Goal: Transaction & Acquisition: Purchase product/service

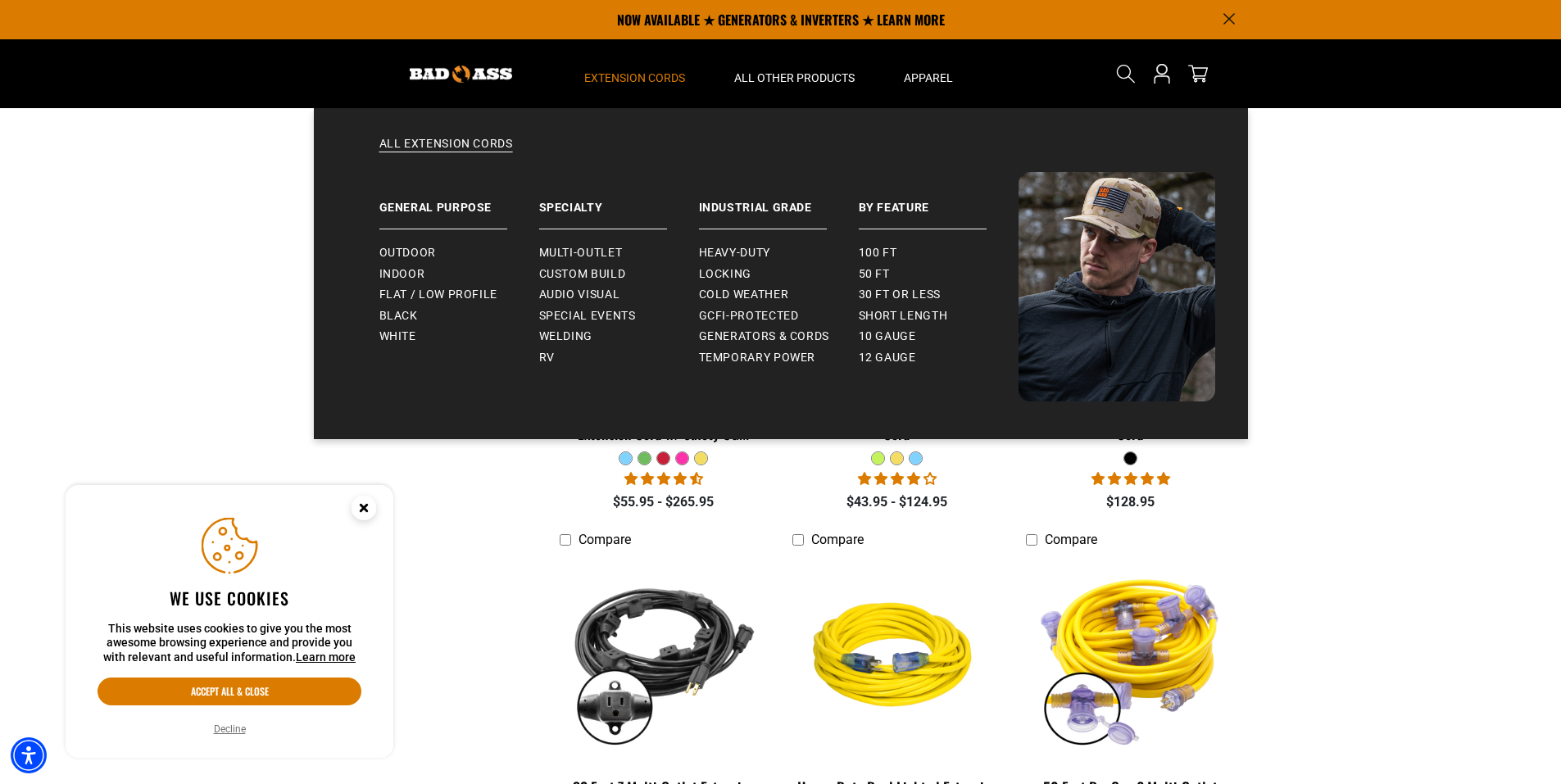
scroll to position [1063, 0]
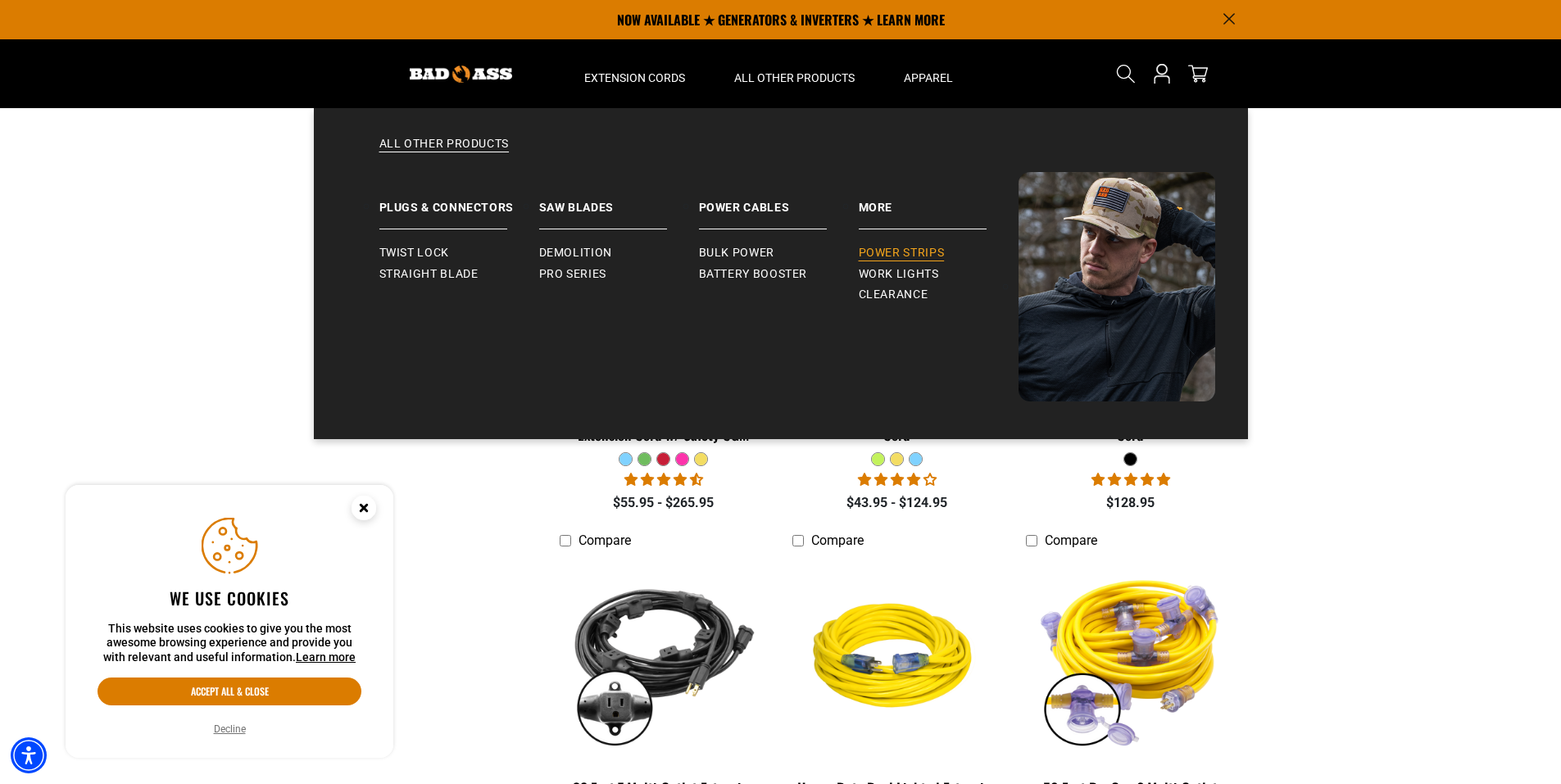
click at [890, 247] on span "Power Strips" at bounding box center [902, 253] width 86 height 15
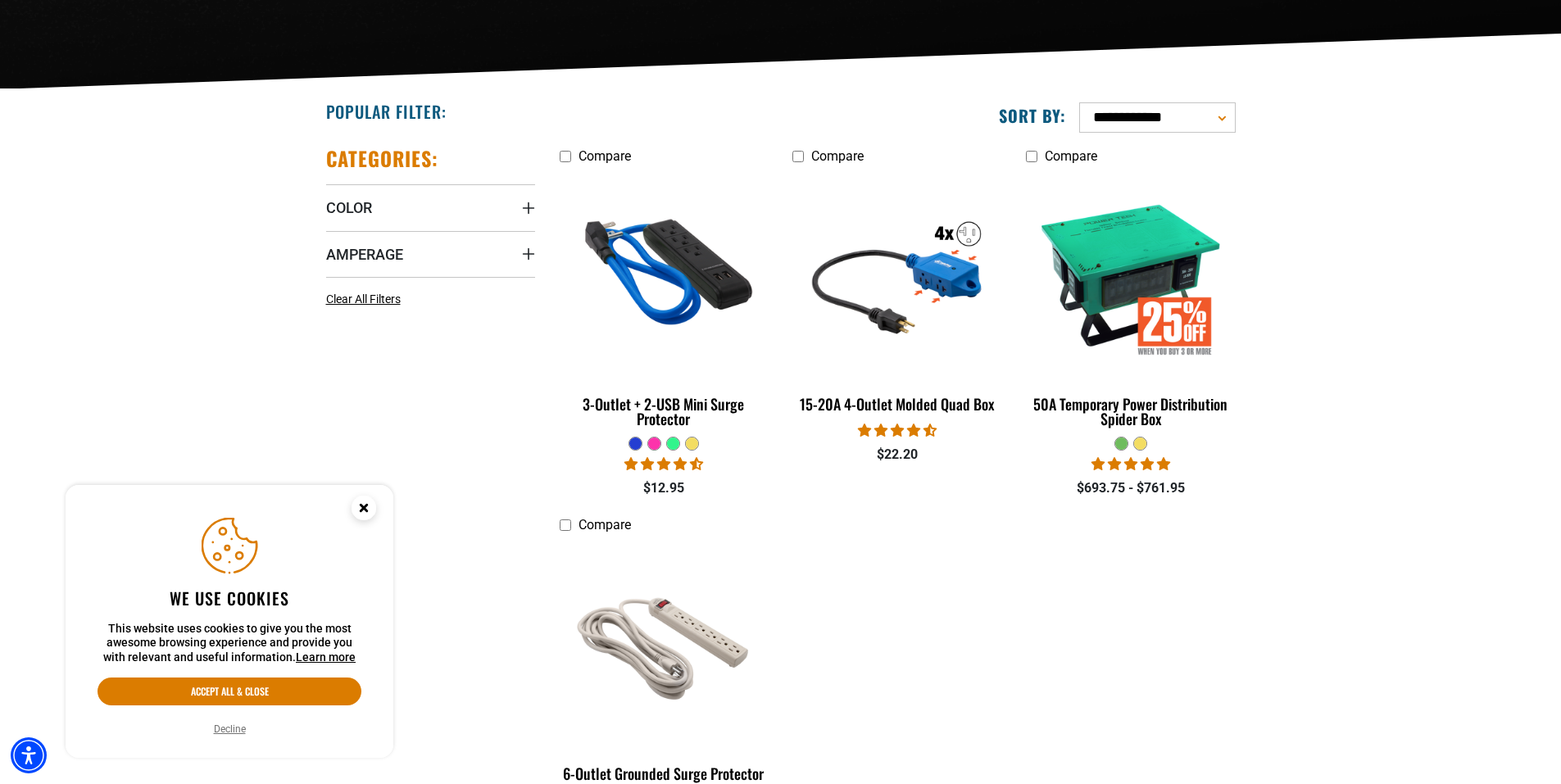
scroll to position [327, 0]
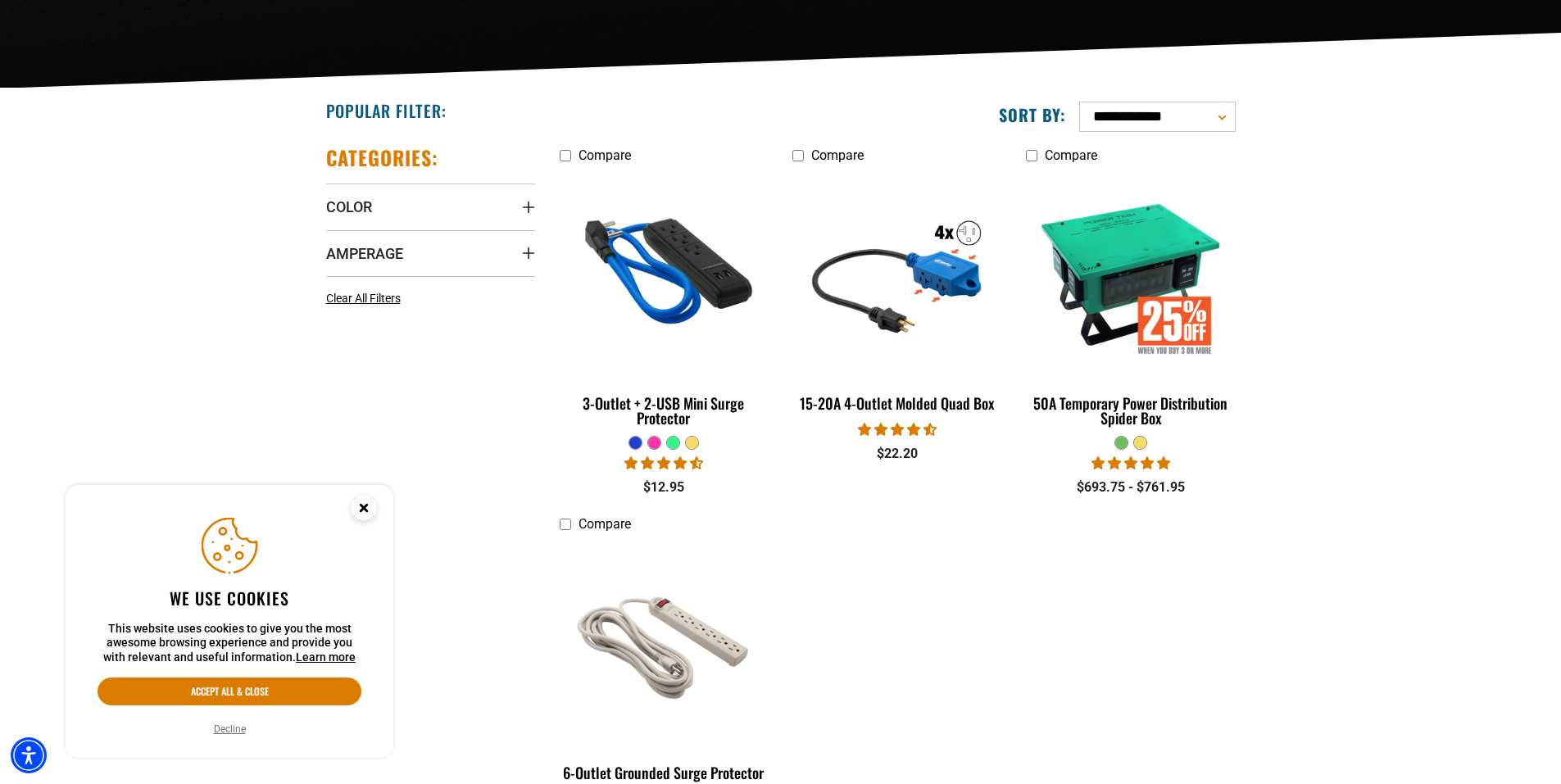
click at [1142, 445] on div at bounding box center [1140, 443] width 13 height 13
click at [1138, 443] on div at bounding box center [1140, 443] width 13 height 13
click at [1126, 442] on div at bounding box center [1121, 443] width 13 height 13
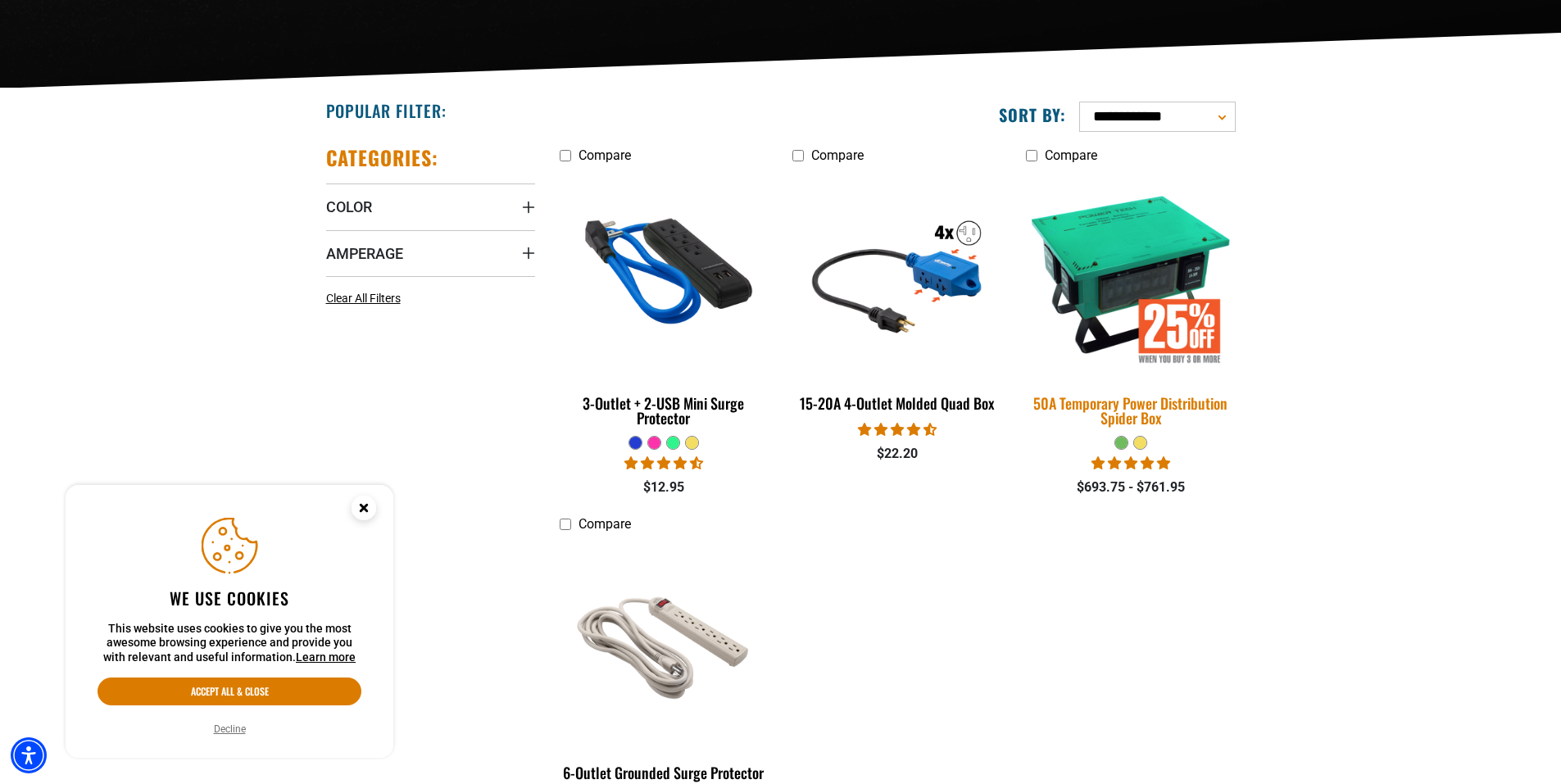
click at [1132, 245] on img at bounding box center [1131, 274] width 229 height 210
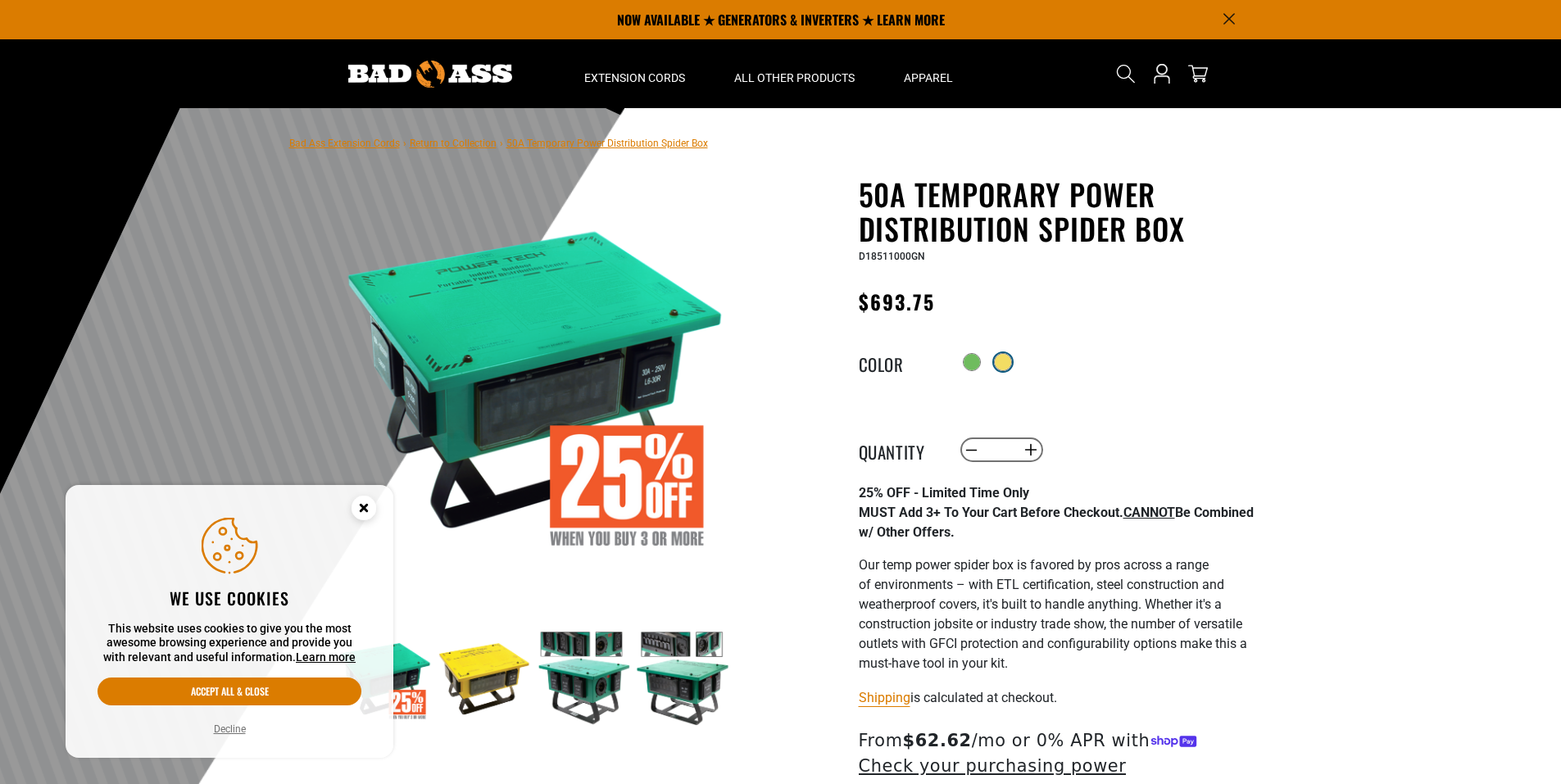
click at [1009, 360] on div at bounding box center [1003, 361] width 16 height 16
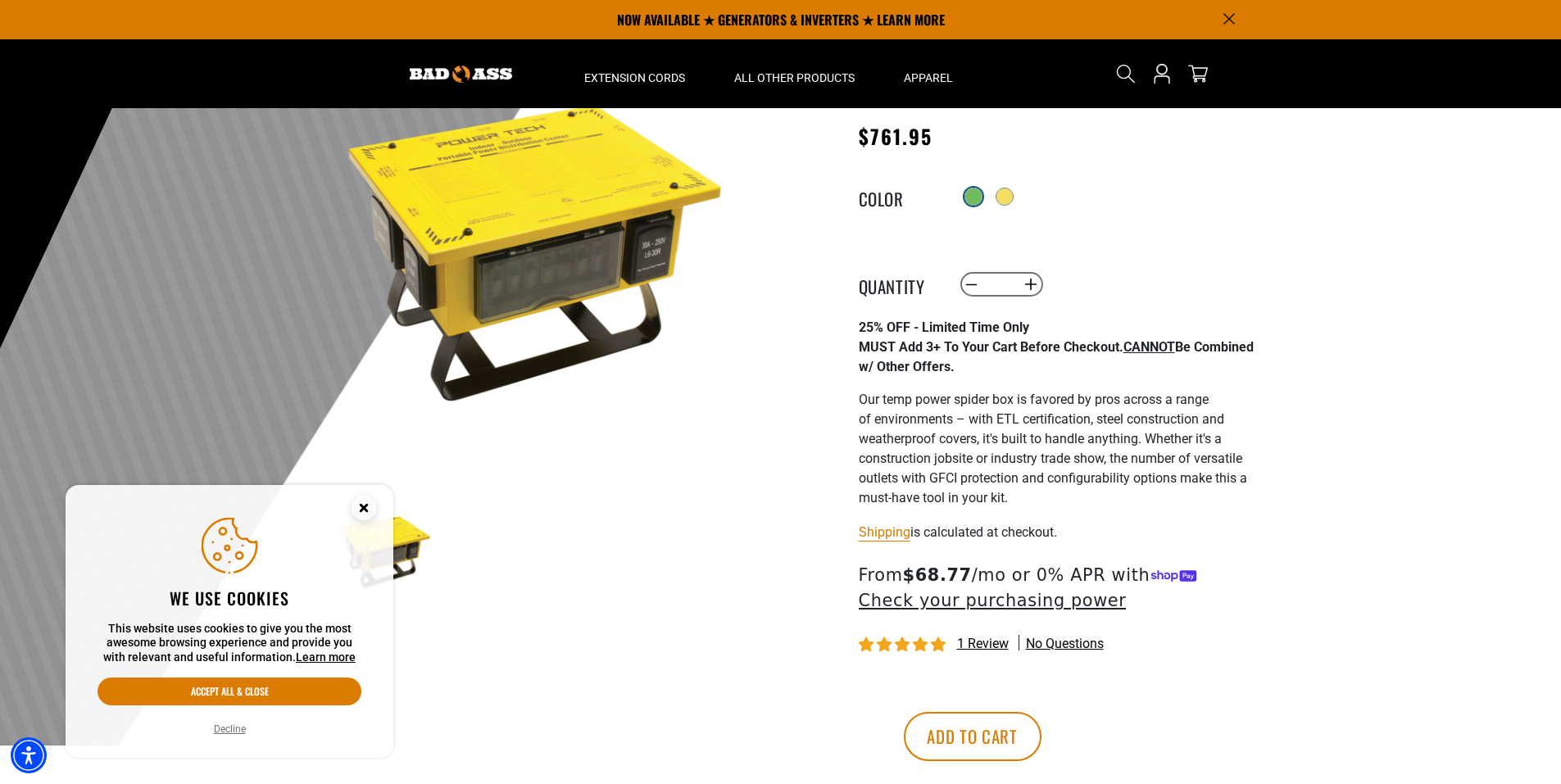
scroll to position [165, 0]
click at [974, 203] on div at bounding box center [973, 197] width 16 height 16
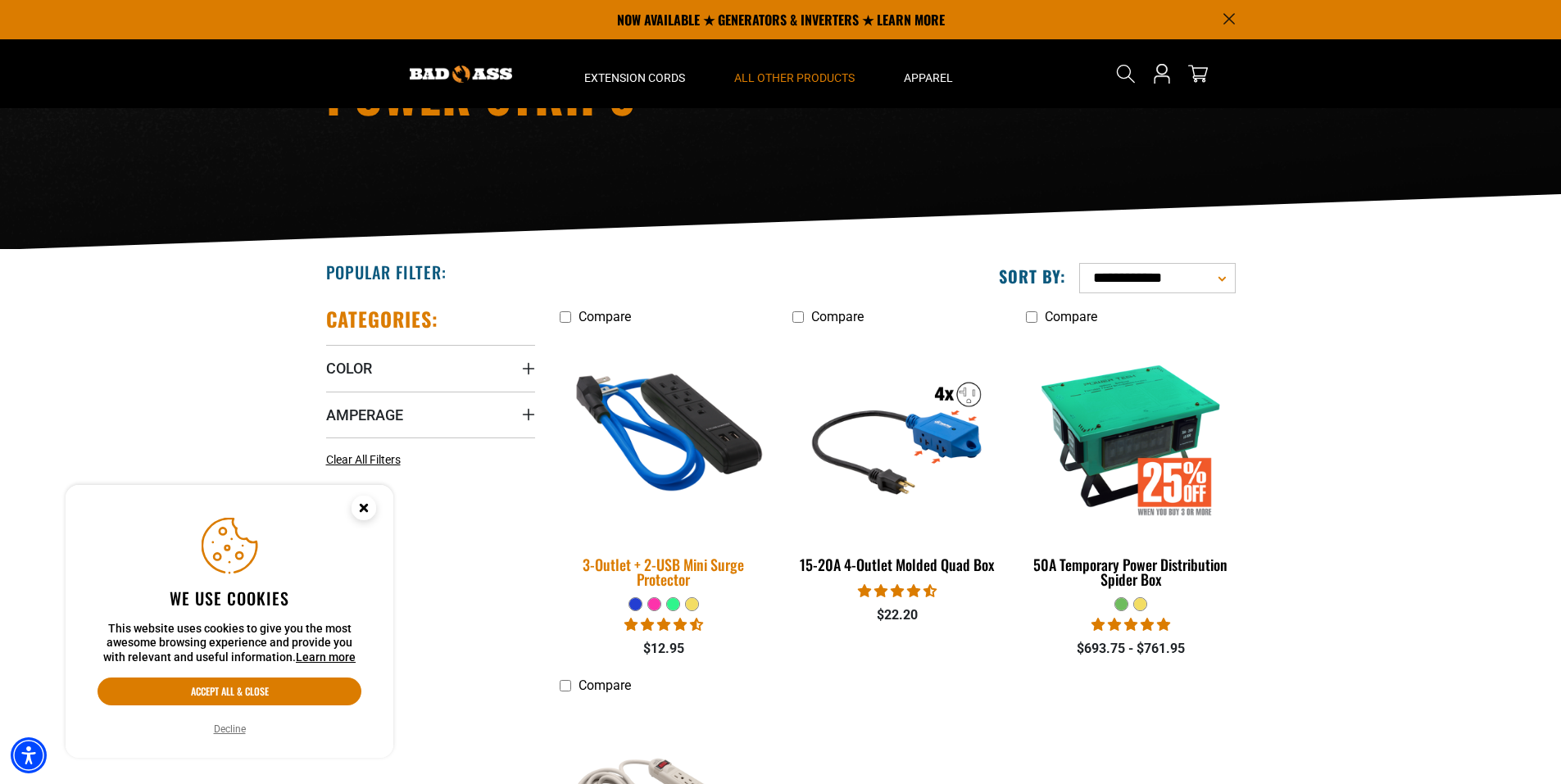
scroll to position [164, 0]
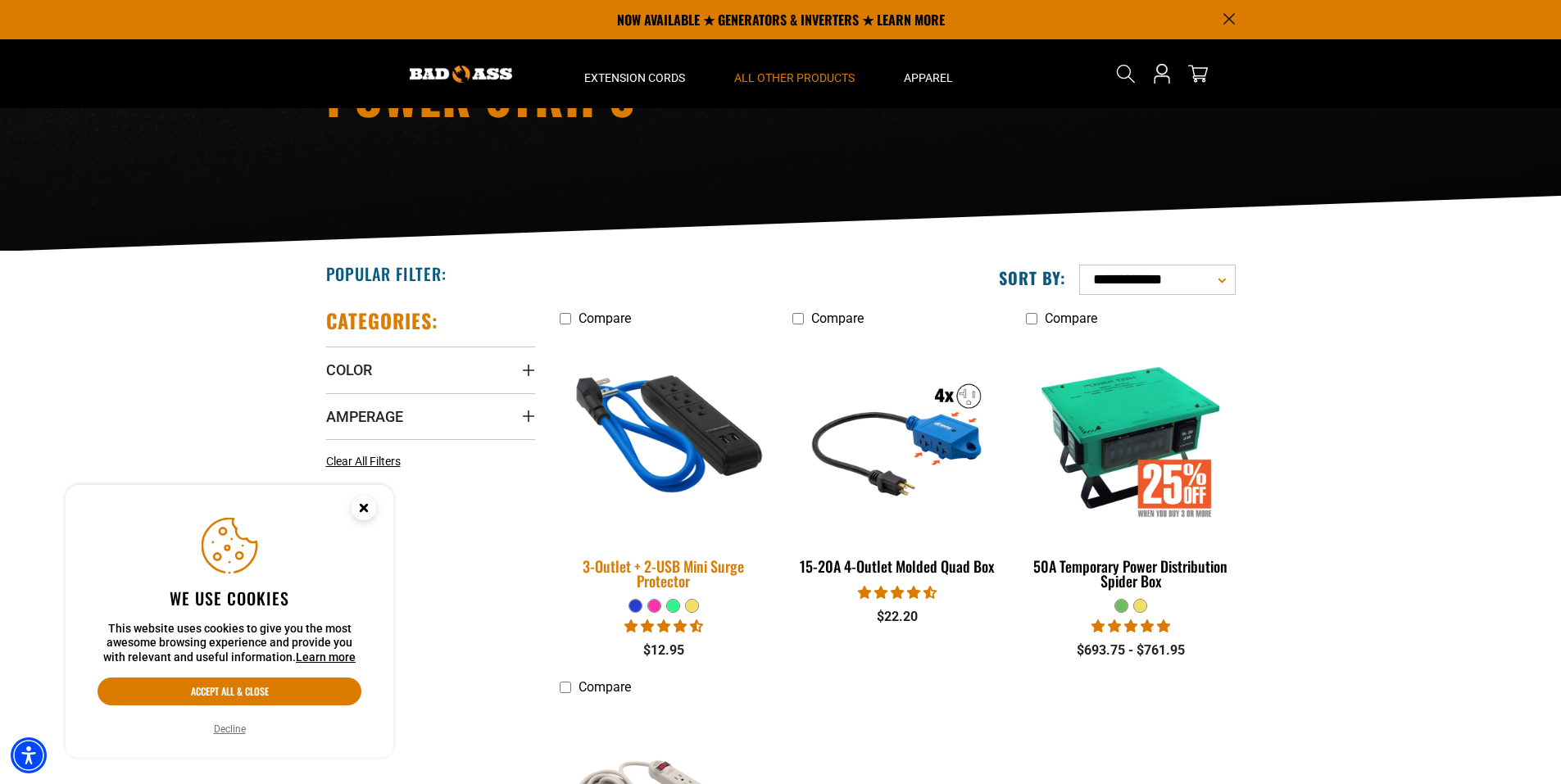
click at [704, 442] on img at bounding box center [663, 437] width 229 height 210
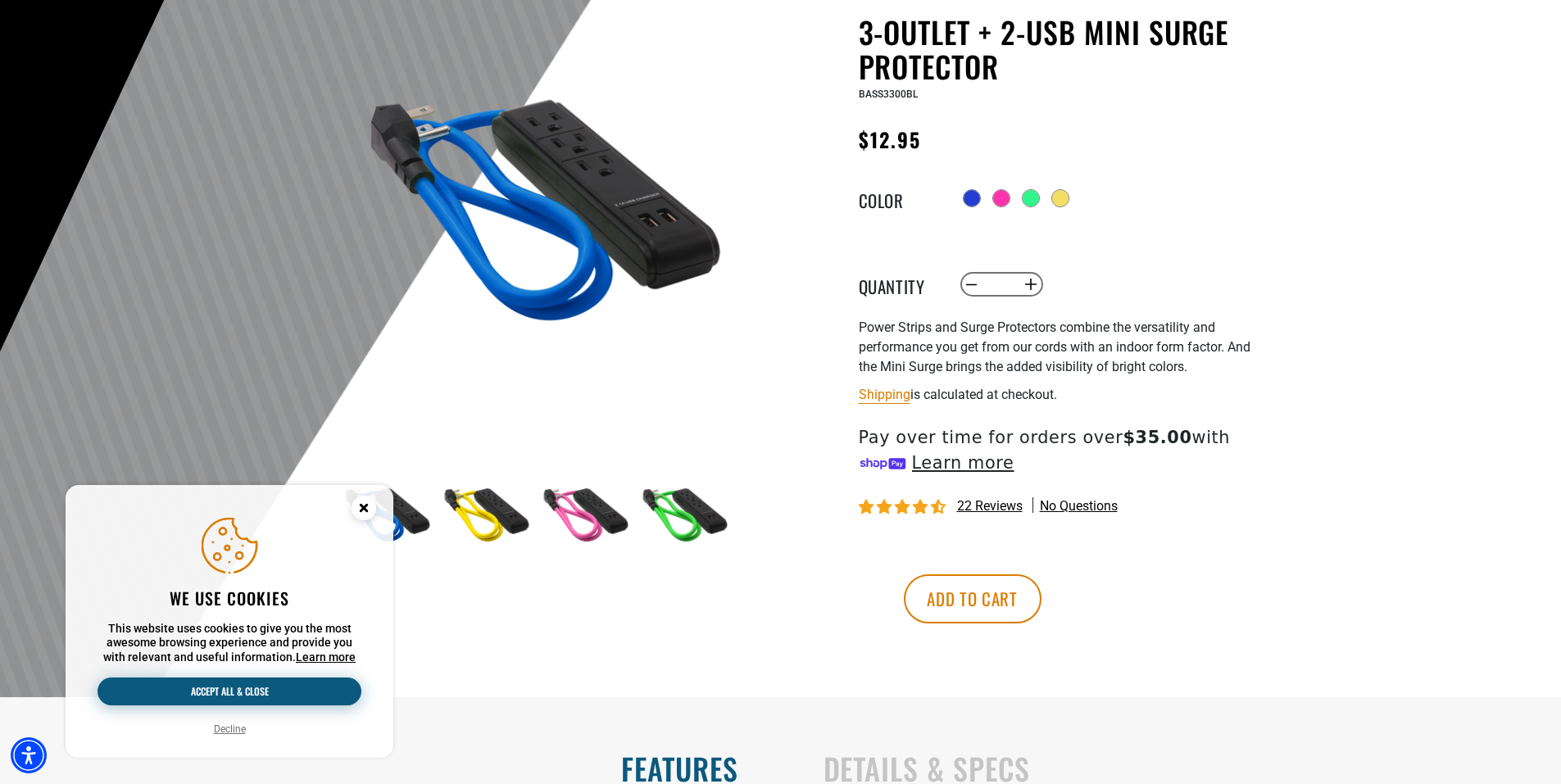
drag, startPoint x: 231, startPoint y: 731, endPoint x: 314, endPoint y: 702, distance: 87.9
click at [234, 729] on button "Decline" at bounding box center [230, 729] width 42 height 16
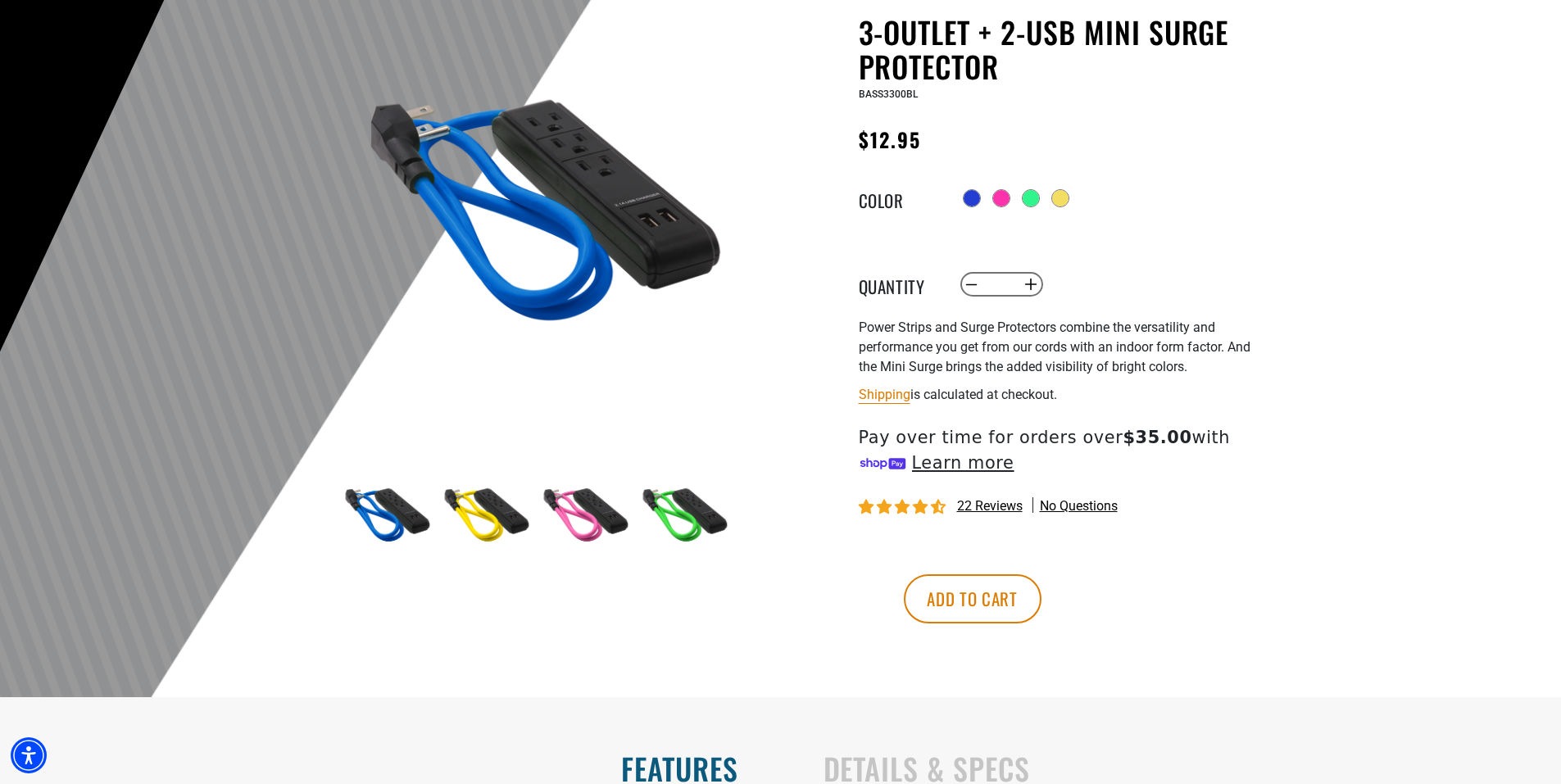
click at [1018, 203] on div "Radio button Radio button Radio button Radio button" at bounding box center [1110, 197] width 302 height 26
click at [1017, 203] on div "Radio button Radio button Radio button Radio button" at bounding box center [1110, 197] width 302 height 26
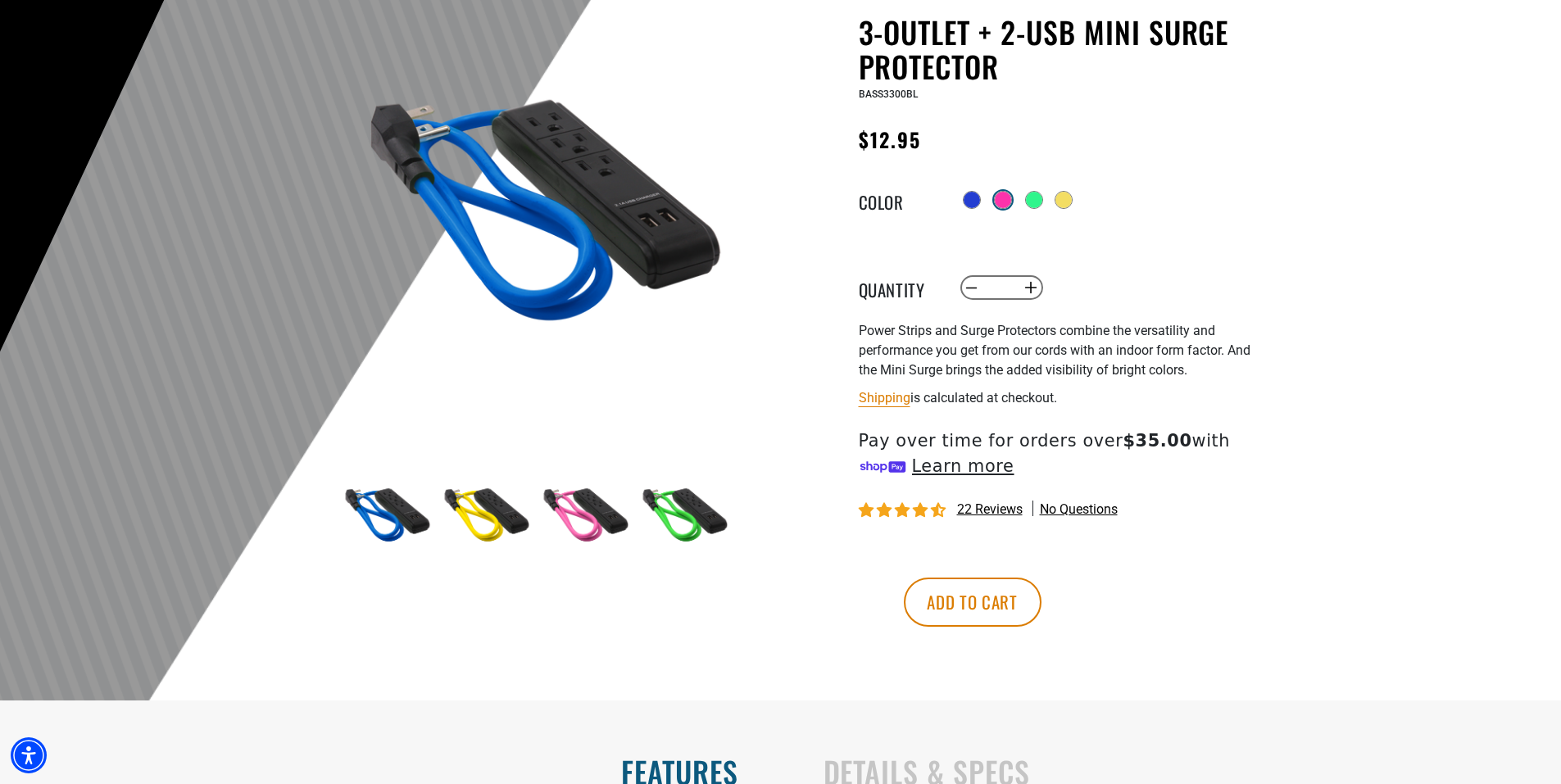
click at [1011, 203] on div at bounding box center [1003, 199] width 16 height 16
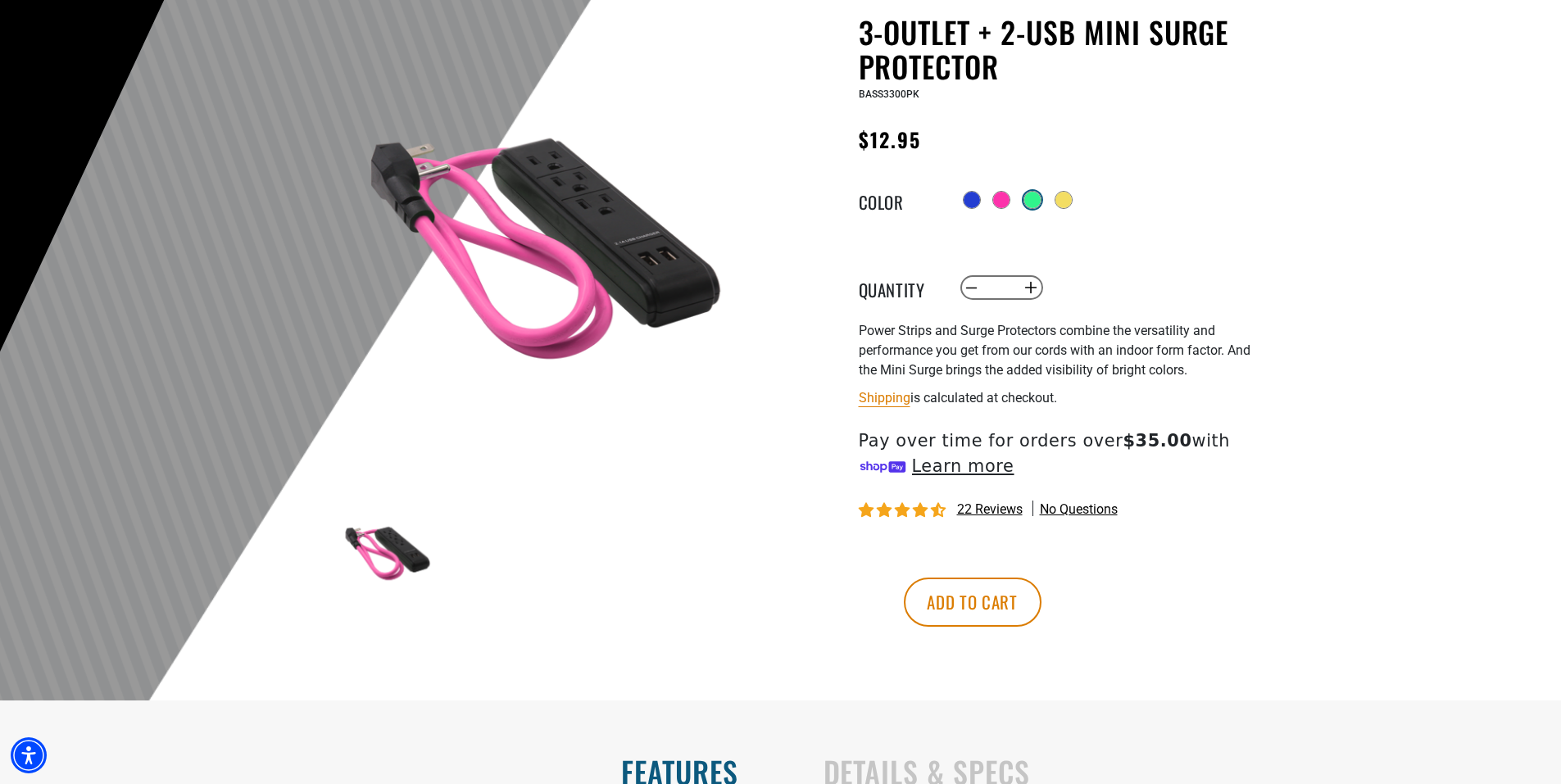
click at [1033, 200] on div at bounding box center [1032, 199] width 16 height 16
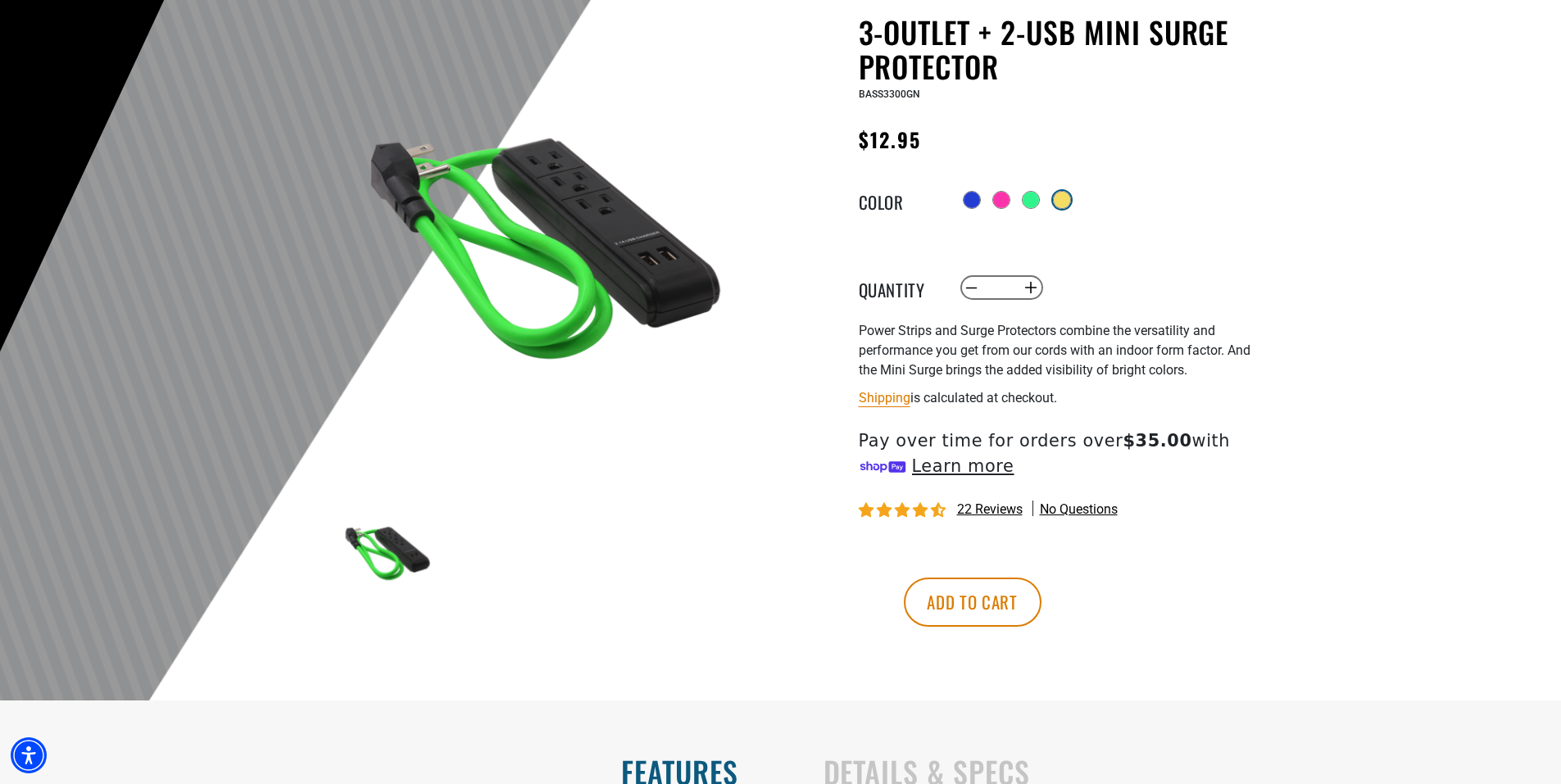
click at [1063, 200] on div at bounding box center [1062, 199] width 16 height 16
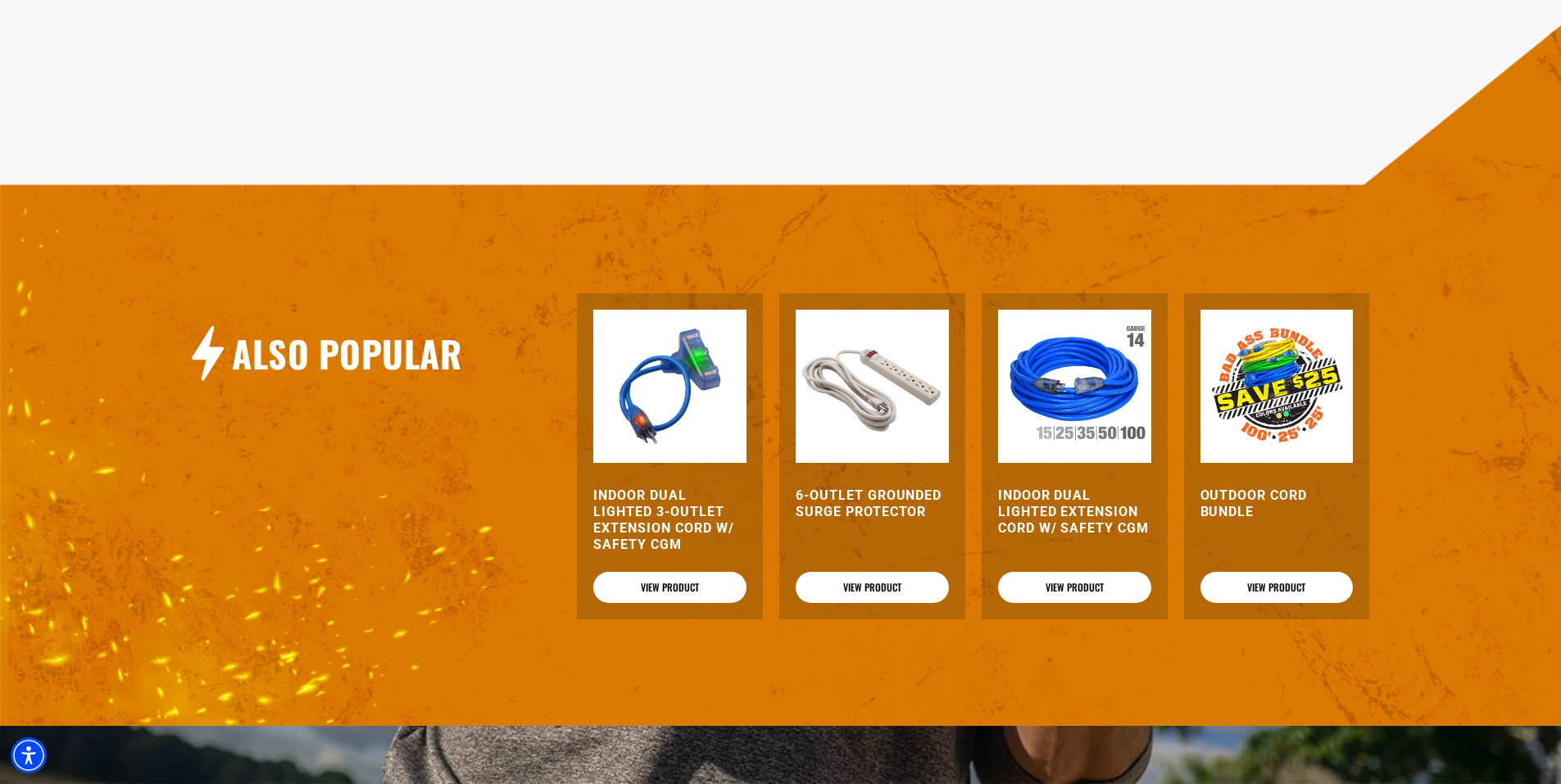
scroll to position [1391, 0]
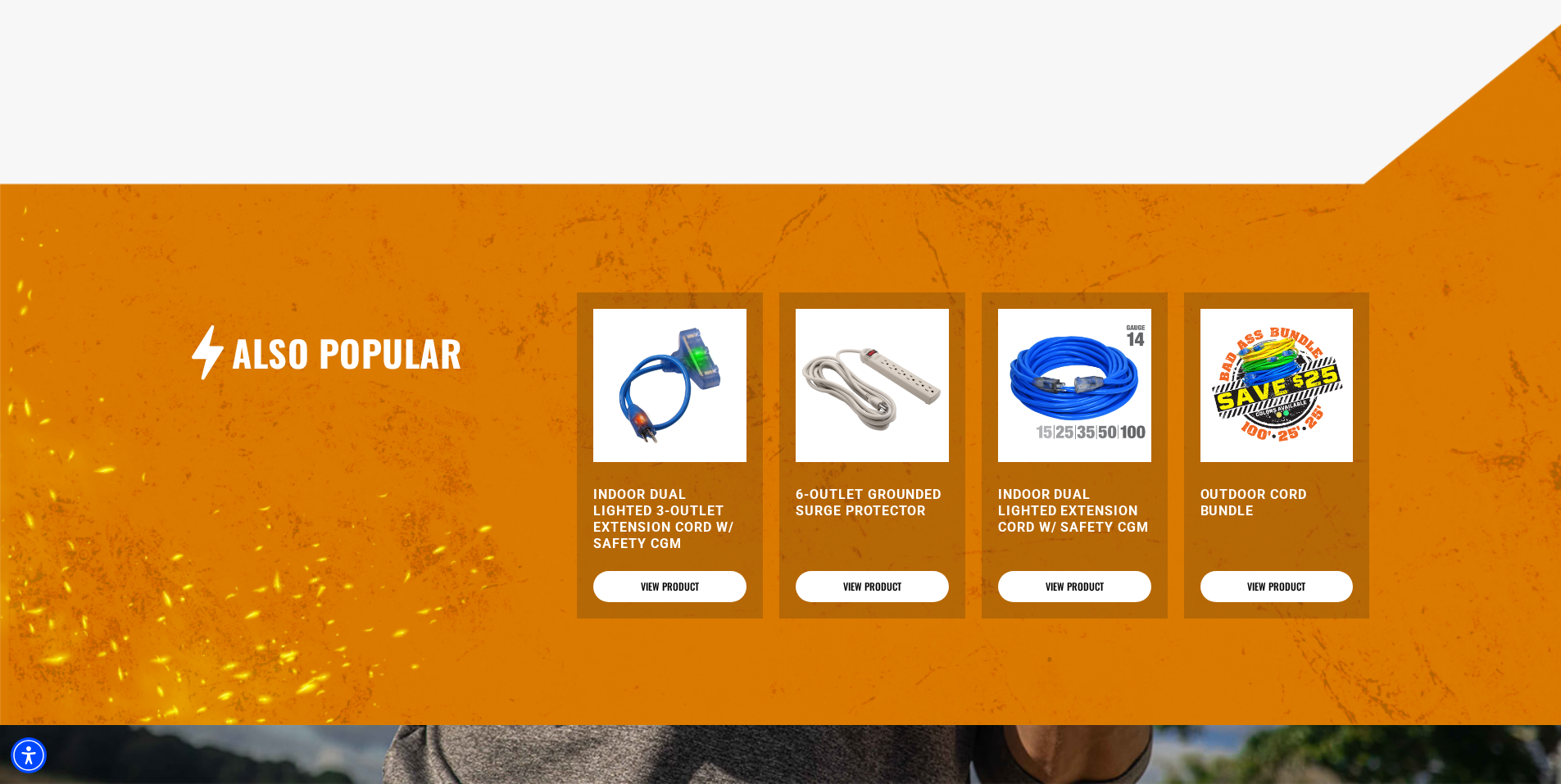
click at [704, 389] on img at bounding box center [670, 386] width 153 height 153
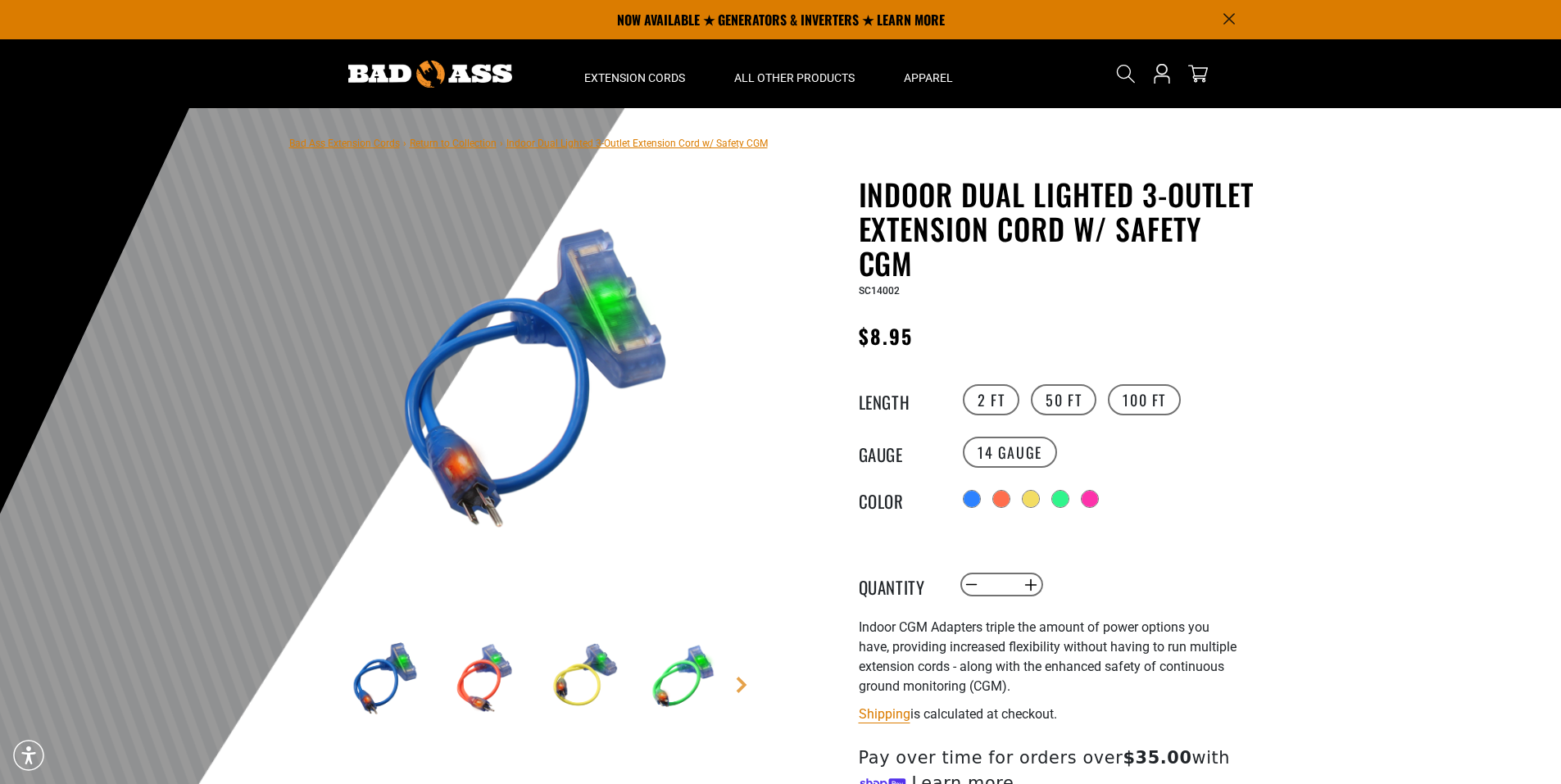
click at [474, 696] on img at bounding box center [484, 678] width 95 height 95
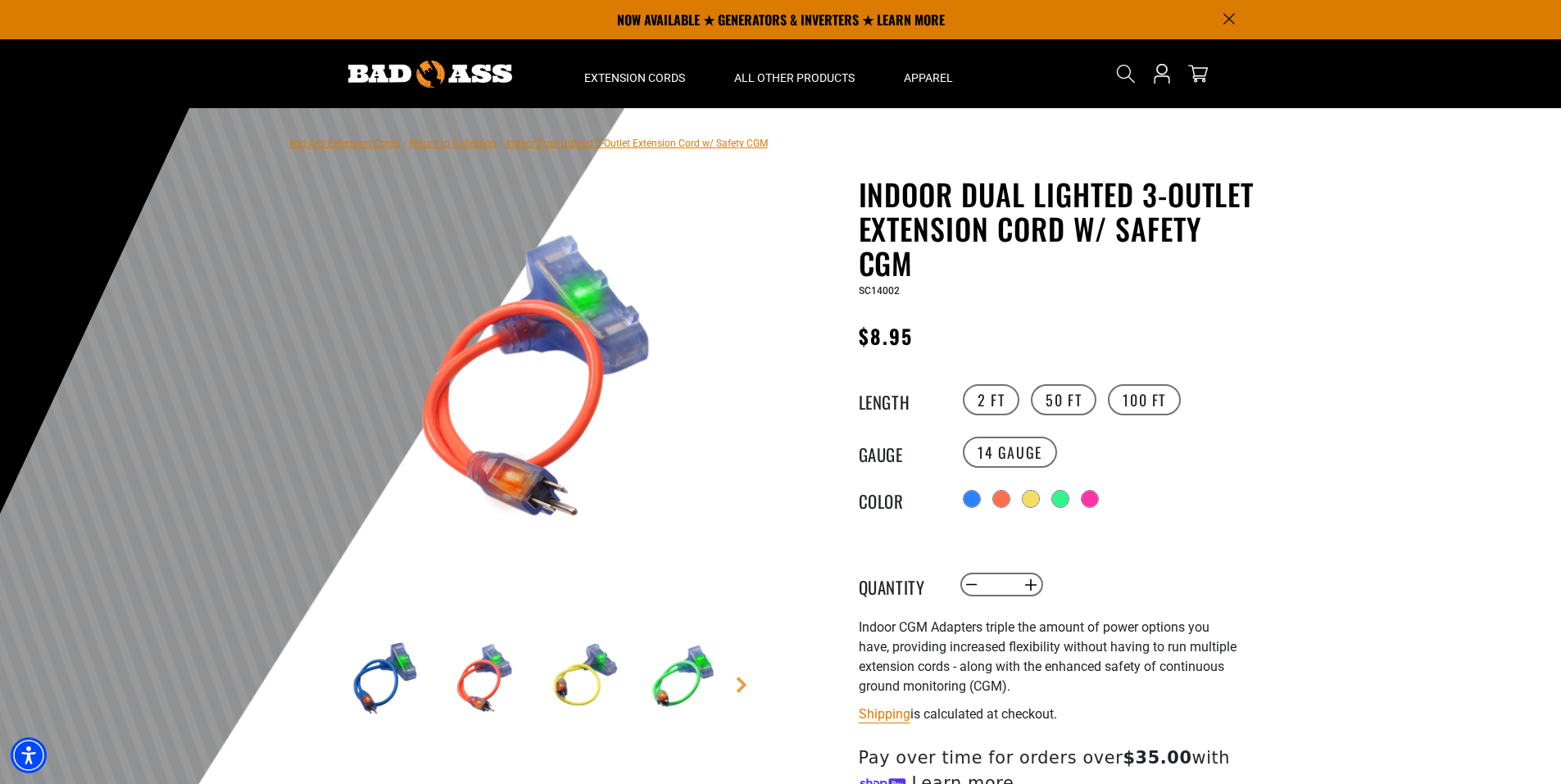
click at [612, 675] on img at bounding box center [583, 678] width 95 height 95
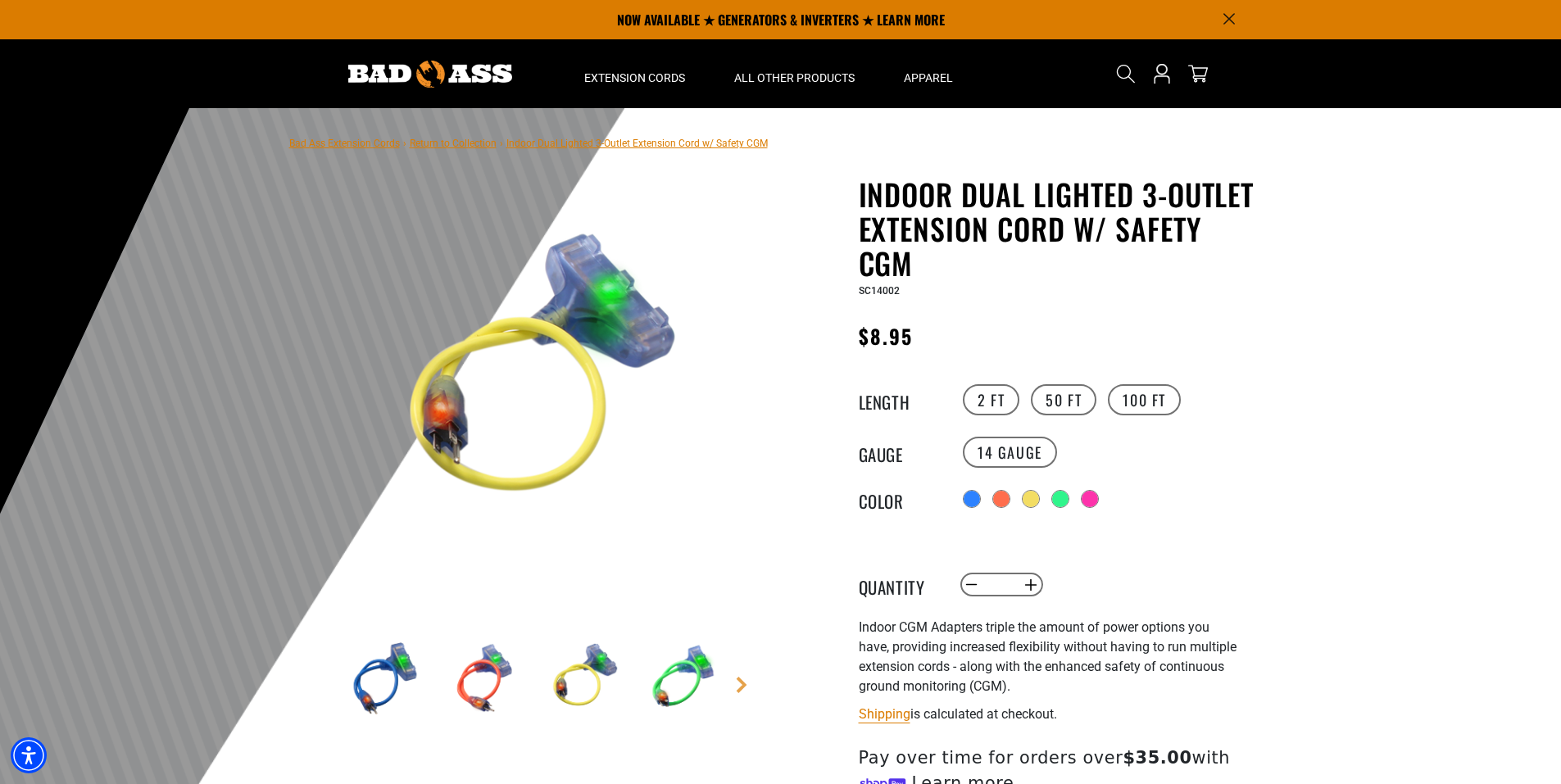
click at [698, 675] on img at bounding box center [683, 678] width 95 height 95
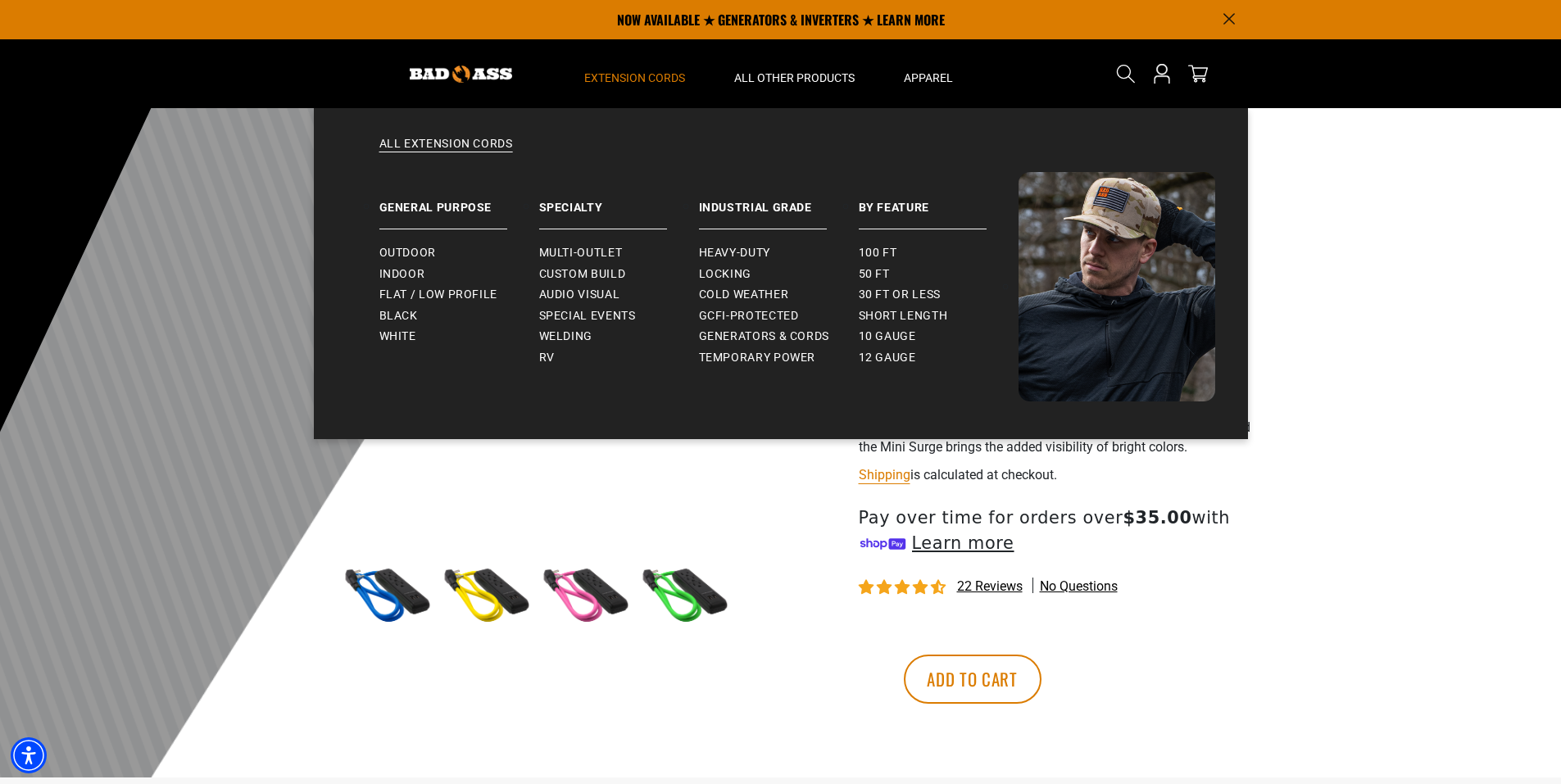
scroll to position [82, 0]
click at [612, 84] on span "Extension Cords" at bounding box center [635, 78] width 101 height 15
click at [751, 294] on span "Cold Weather" at bounding box center [744, 295] width 90 height 15
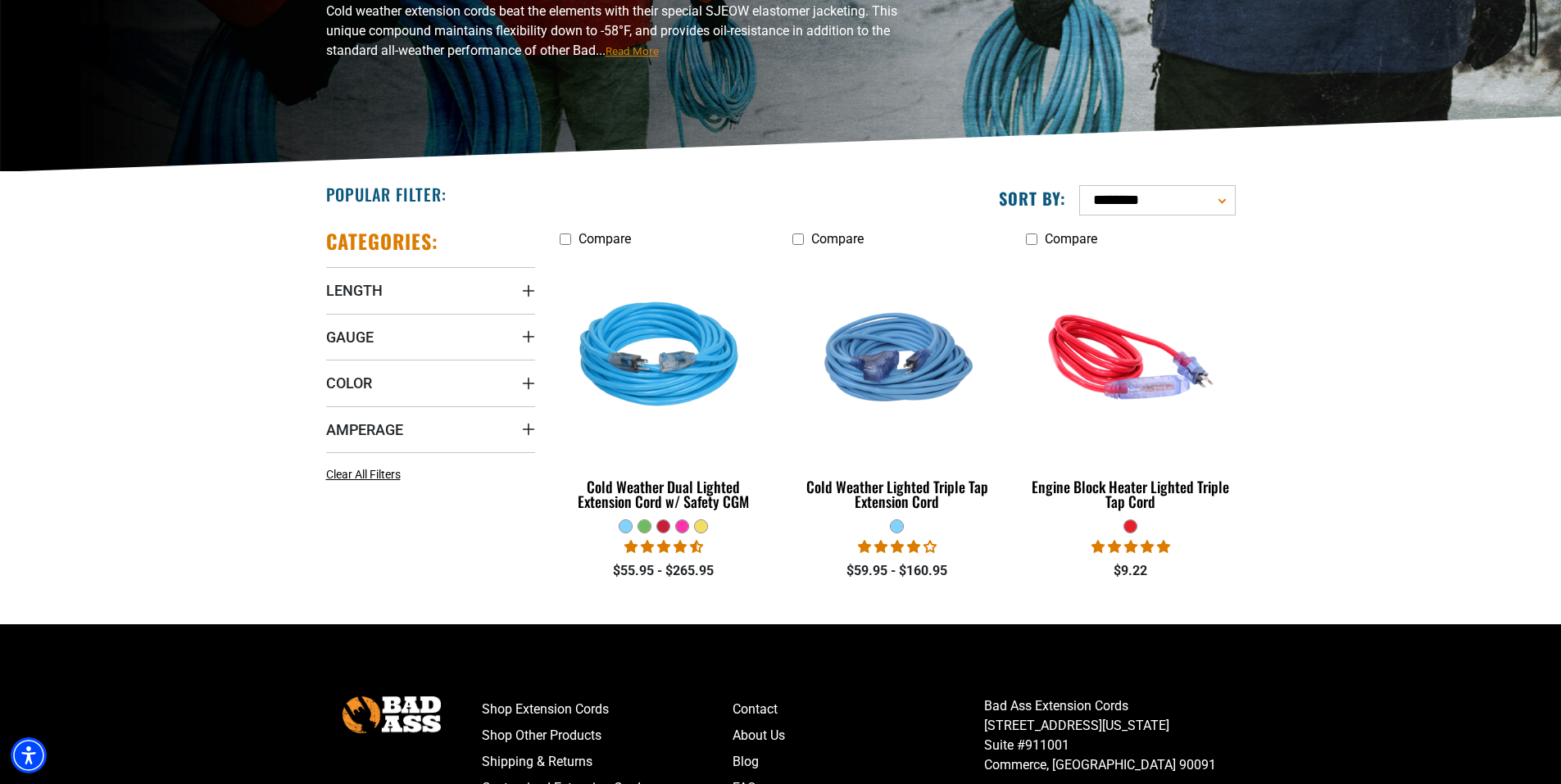
scroll to position [245, 0]
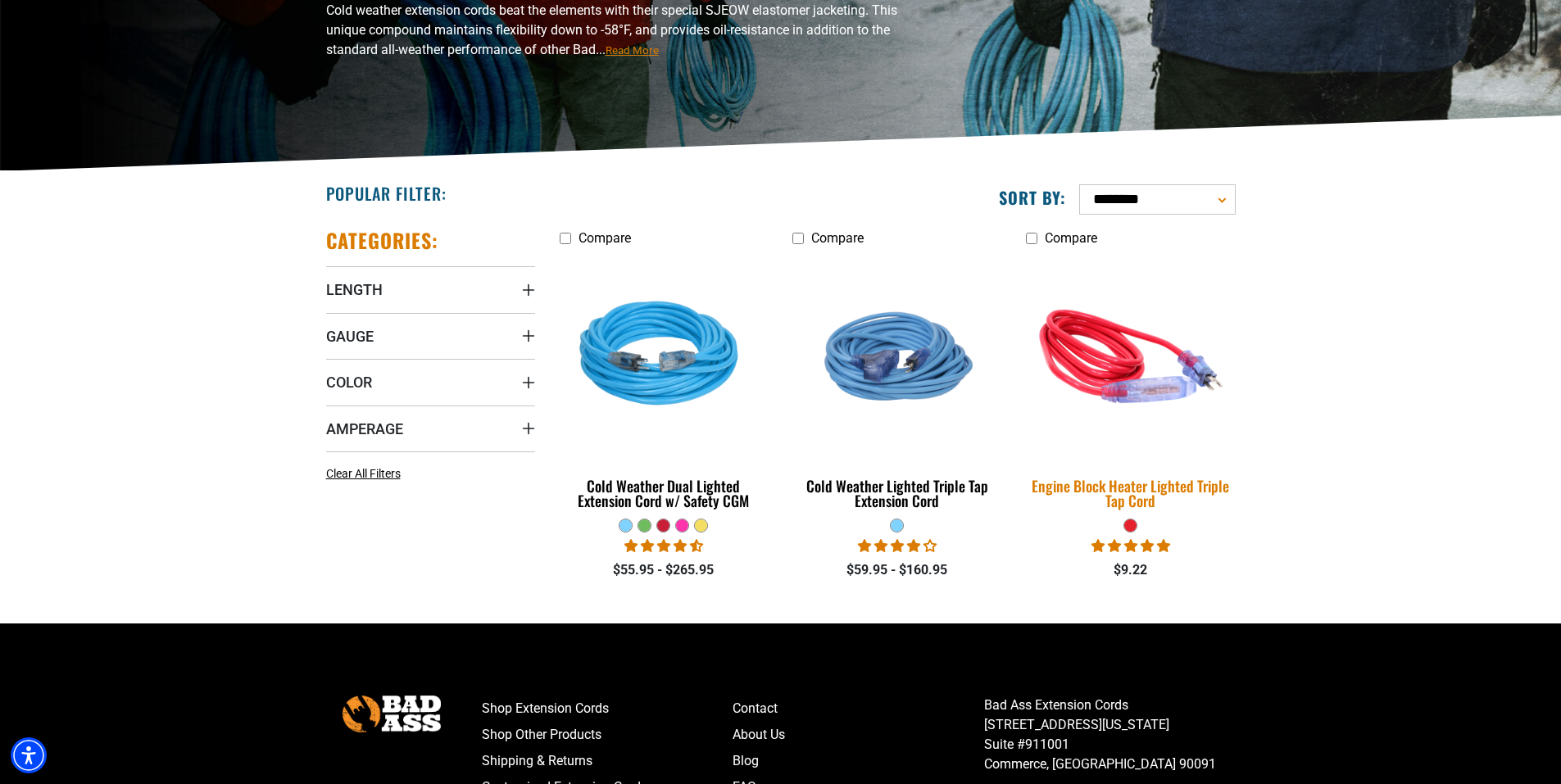
click at [1121, 386] on img at bounding box center [1131, 356] width 229 height 210
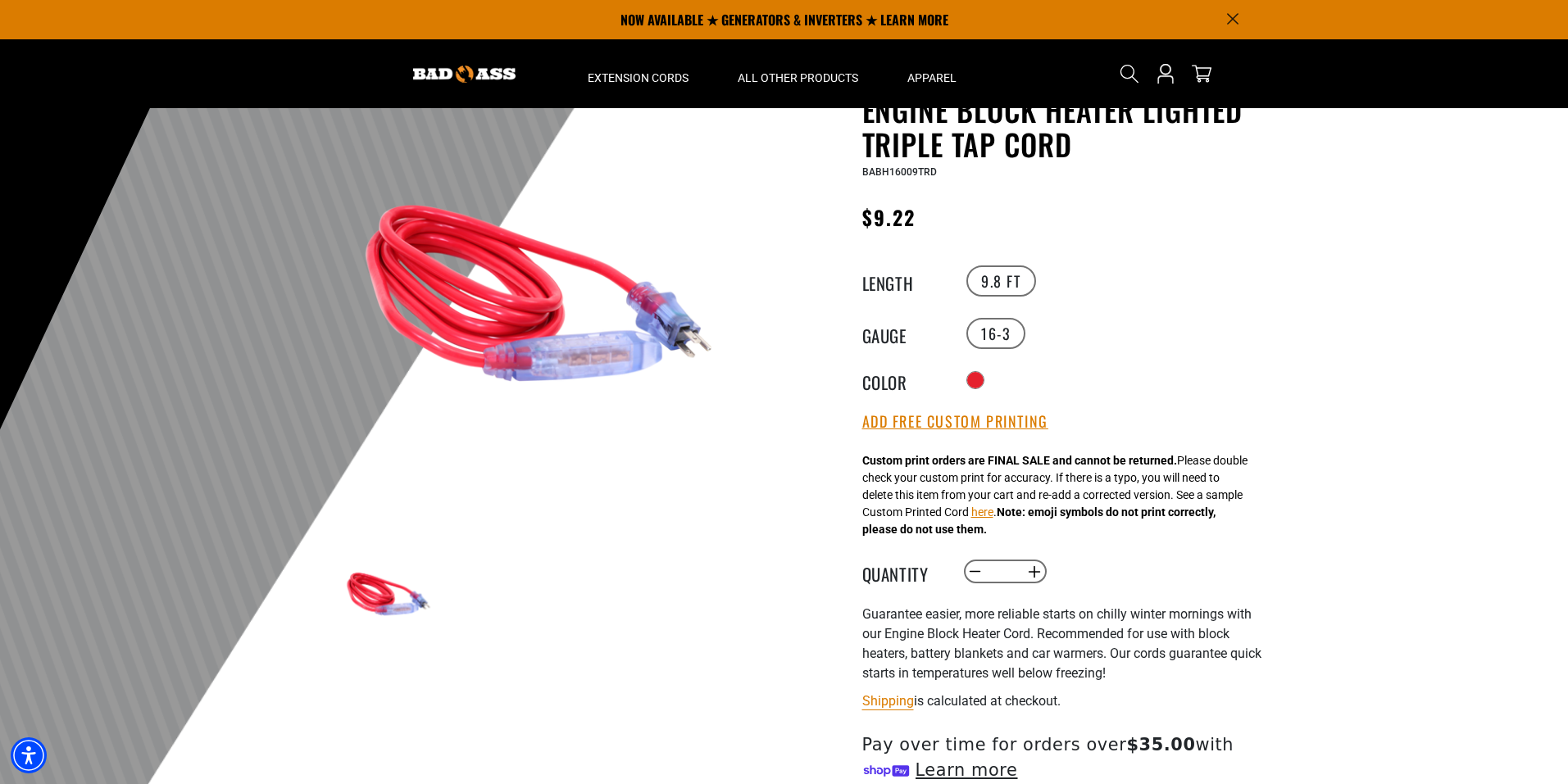
scroll to position [83, 0]
